Goal: Task Accomplishment & Management: Complete application form

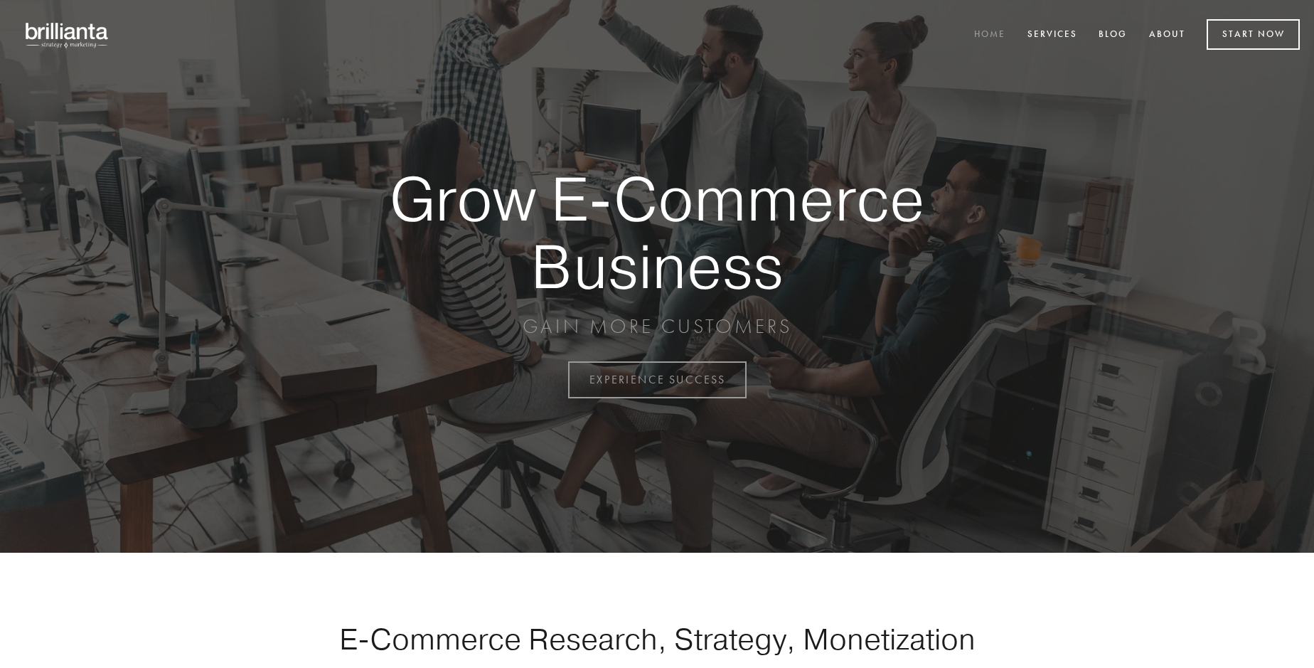
scroll to position [3728, 0]
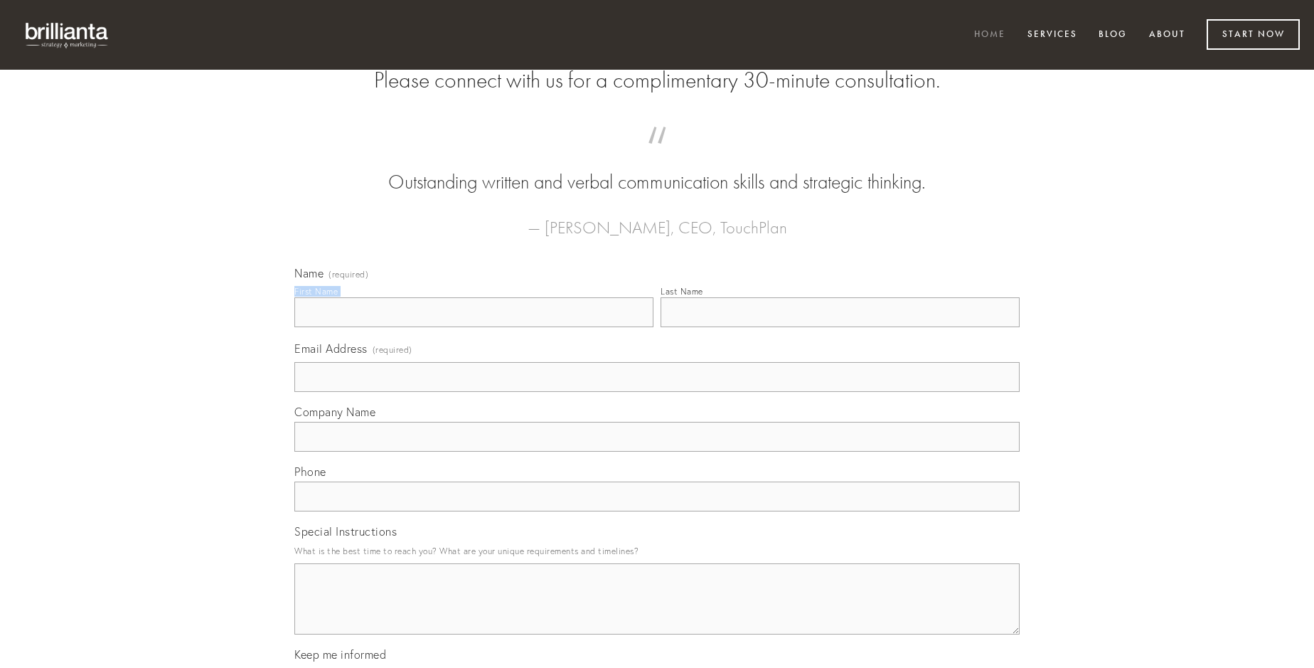
type input "[PERSON_NAME]"
click at [840, 327] on input "Last Name" at bounding box center [840, 312] width 359 height 30
type input "[PERSON_NAME]"
click at [657, 392] on input "Email Address (required)" at bounding box center [656, 377] width 725 height 30
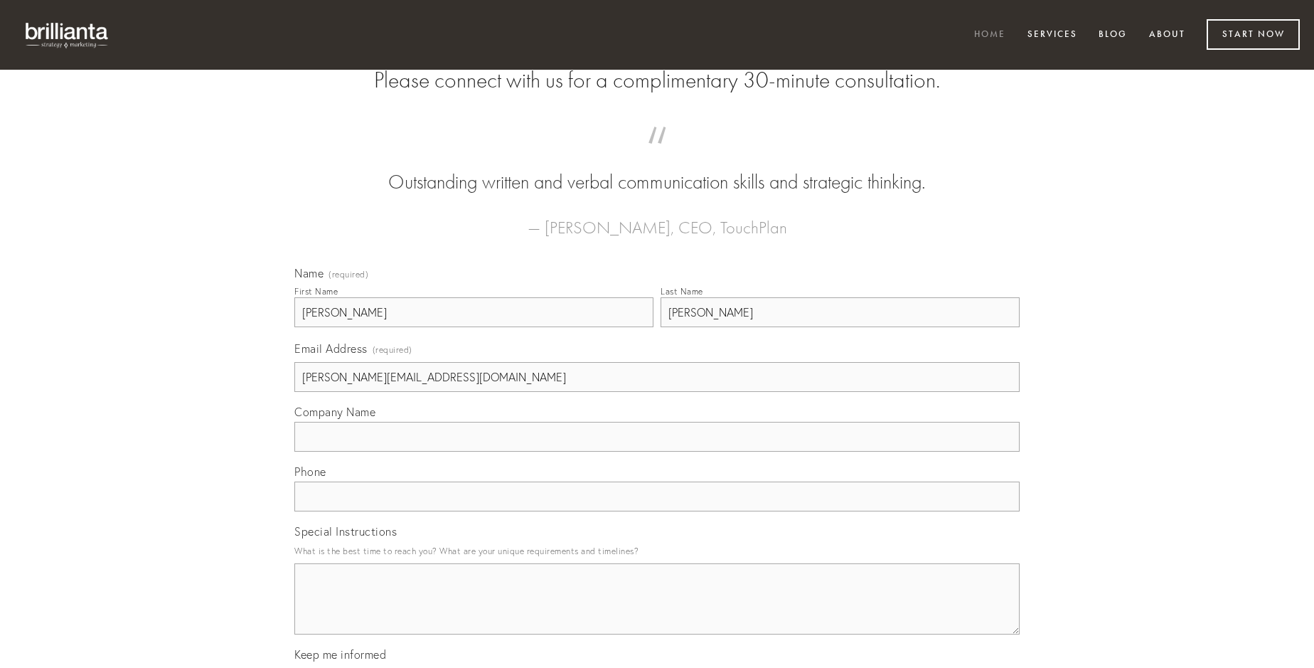
type input "[PERSON_NAME][EMAIL_ADDRESS][DOMAIN_NAME]"
click at [657, 452] on input "Company Name" at bounding box center [656, 437] width 725 height 30
type input "textus"
click at [657, 511] on input "text" at bounding box center [656, 496] width 725 height 30
click at [657, 612] on textarea "Special Instructions" at bounding box center [656, 598] width 725 height 71
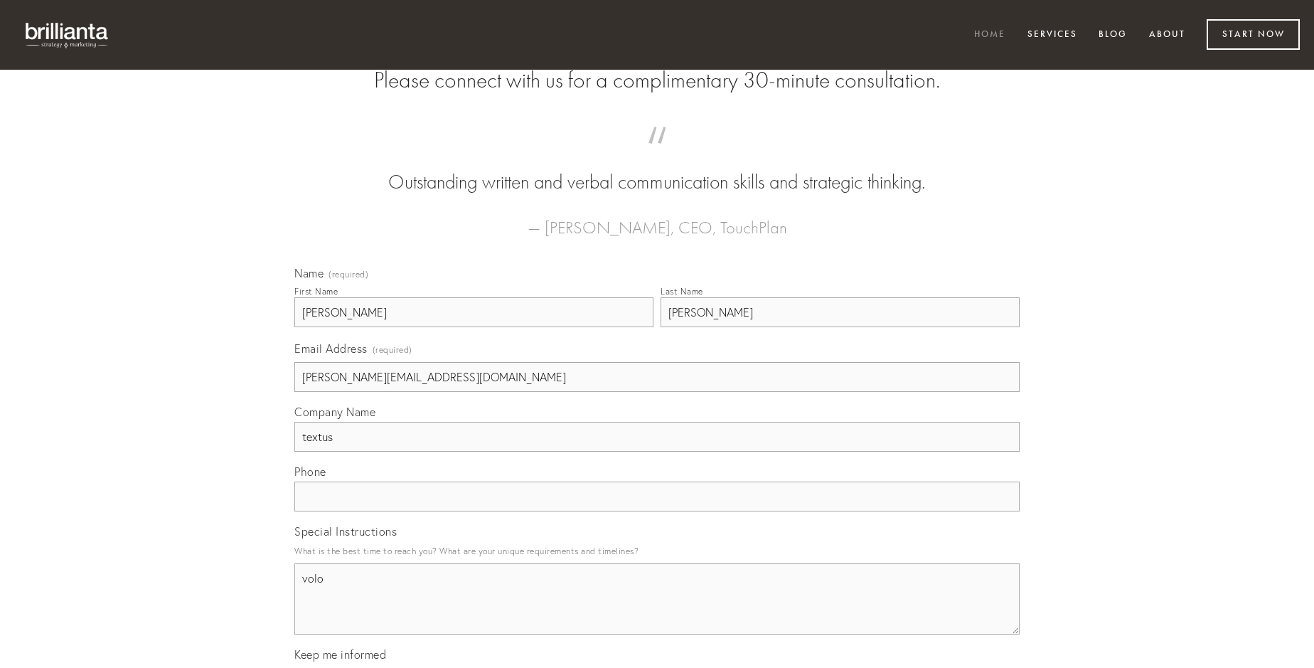
type textarea "volo"
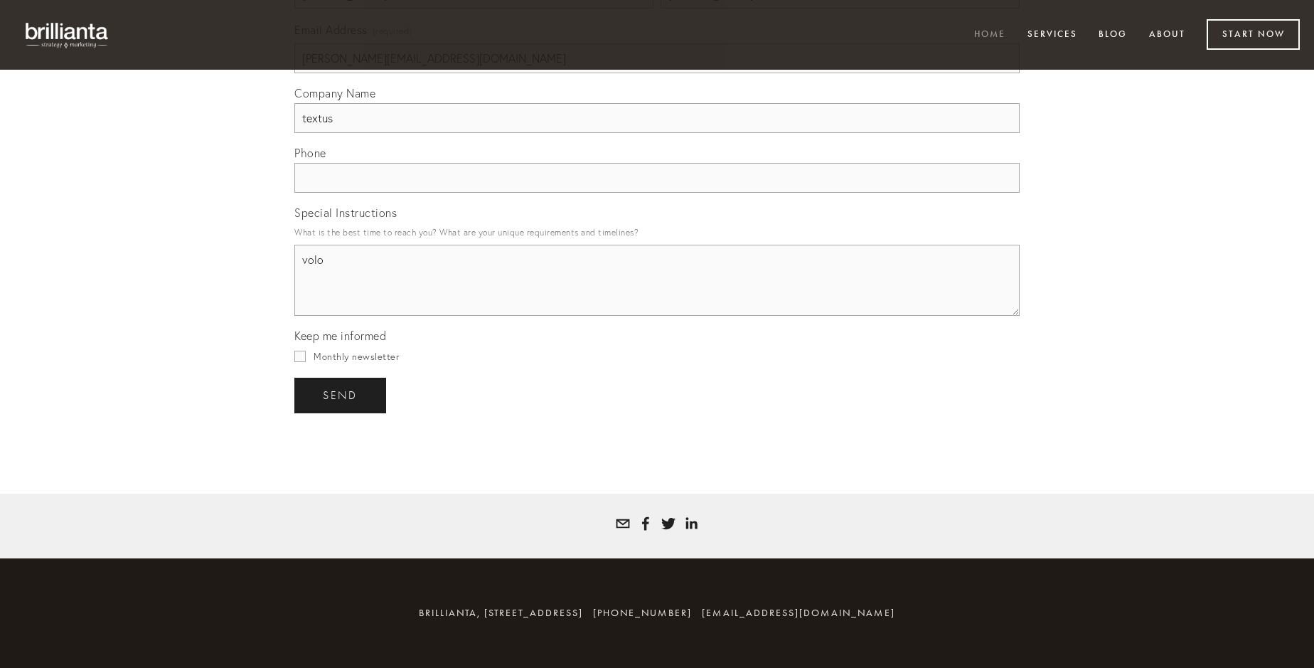
click at [341, 395] on span "send" at bounding box center [340, 395] width 35 height 13
